Goal: Find specific page/section: Find specific page/section

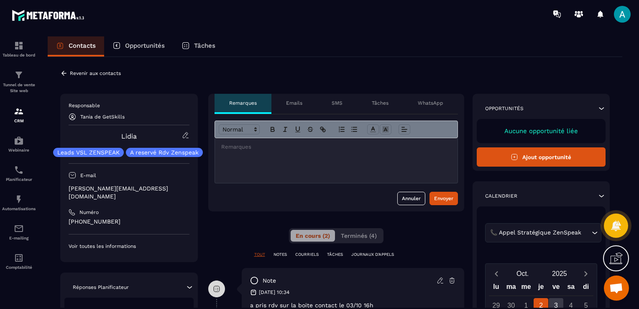
click at [543, 239] on div "📞 [PERSON_NAME] Stratégique ZenSpeak Loading..." at bounding box center [543, 232] width 116 height 19
click at [62, 73] on icon at bounding box center [63, 73] width 5 height 5
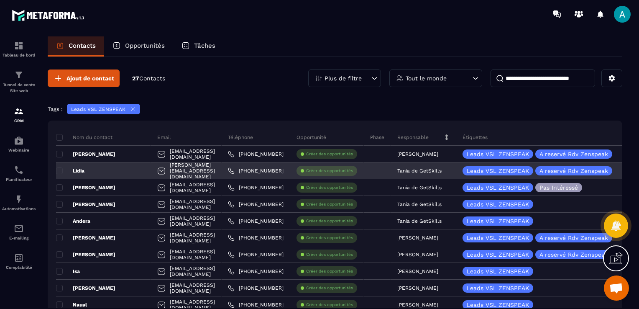
click at [326, 172] on p "Créer des opportunités" at bounding box center [329, 171] width 47 height 6
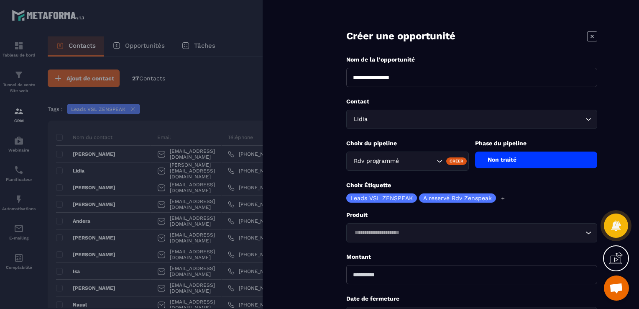
click at [253, 98] on div at bounding box center [319, 154] width 639 height 309
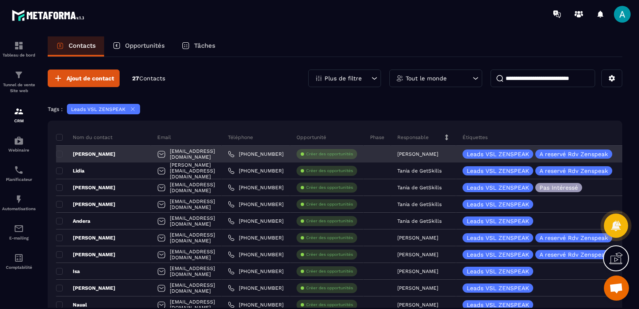
click at [187, 156] on div "[EMAIL_ADDRESS][DOMAIN_NAME]" at bounding box center [186, 154] width 71 height 17
drag, startPoint x: 187, startPoint y: 156, endPoint x: 166, endPoint y: 153, distance: 21.2
click at [166, 153] on div "[EMAIL_ADDRESS][DOMAIN_NAME]" at bounding box center [186, 154] width 71 height 17
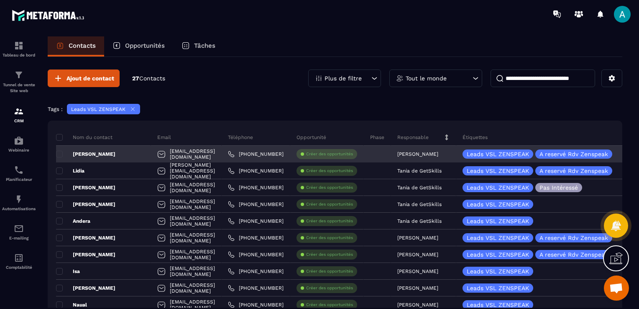
drag, startPoint x: 166, startPoint y: 153, endPoint x: 104, endPoint y: 154, distance: 62.3
click at [104, 154] on div "[PERSON_NAME]" at bounding box center [103, 154] width 95 height 17
